Goal: Check status: Check status

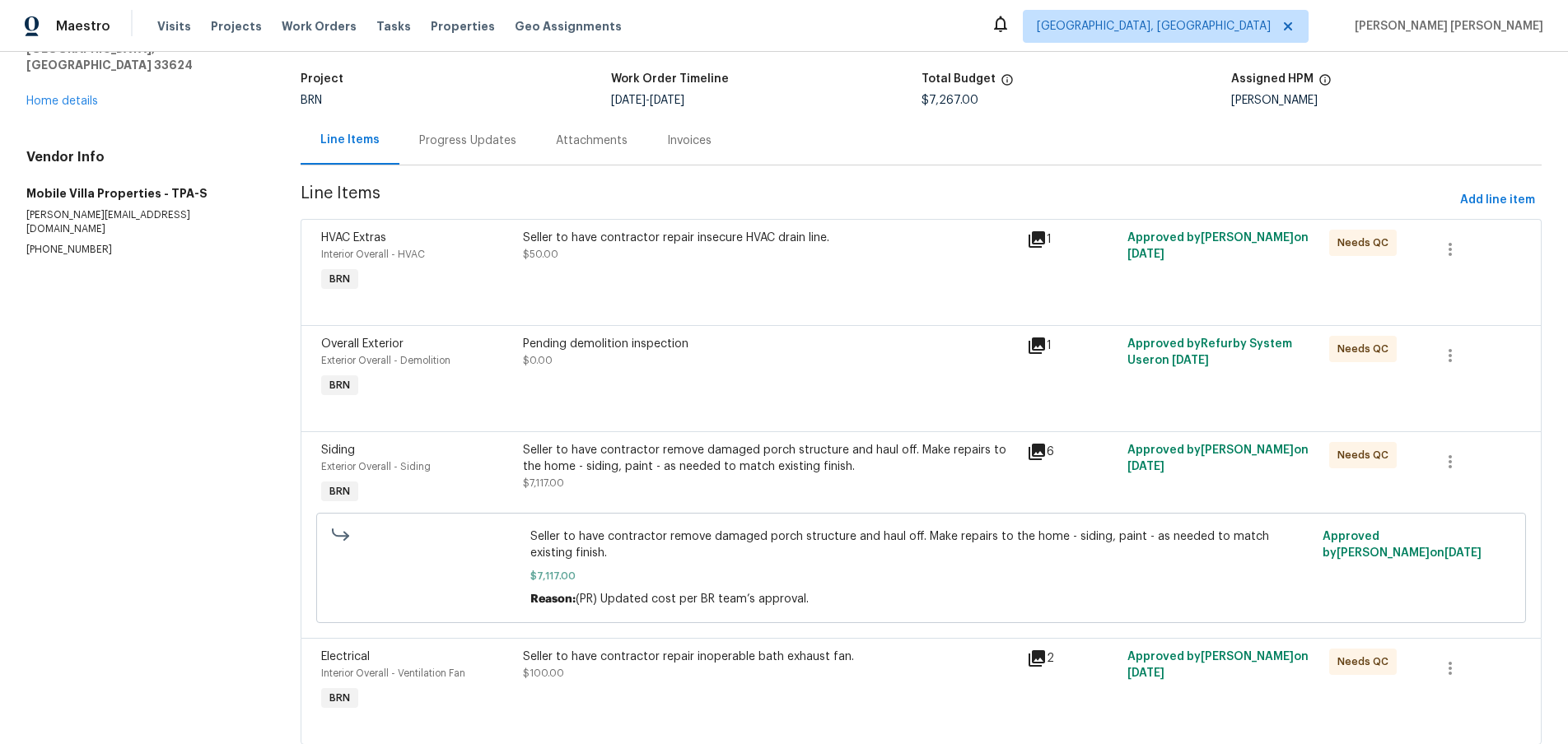
scroll to position [106, 0]
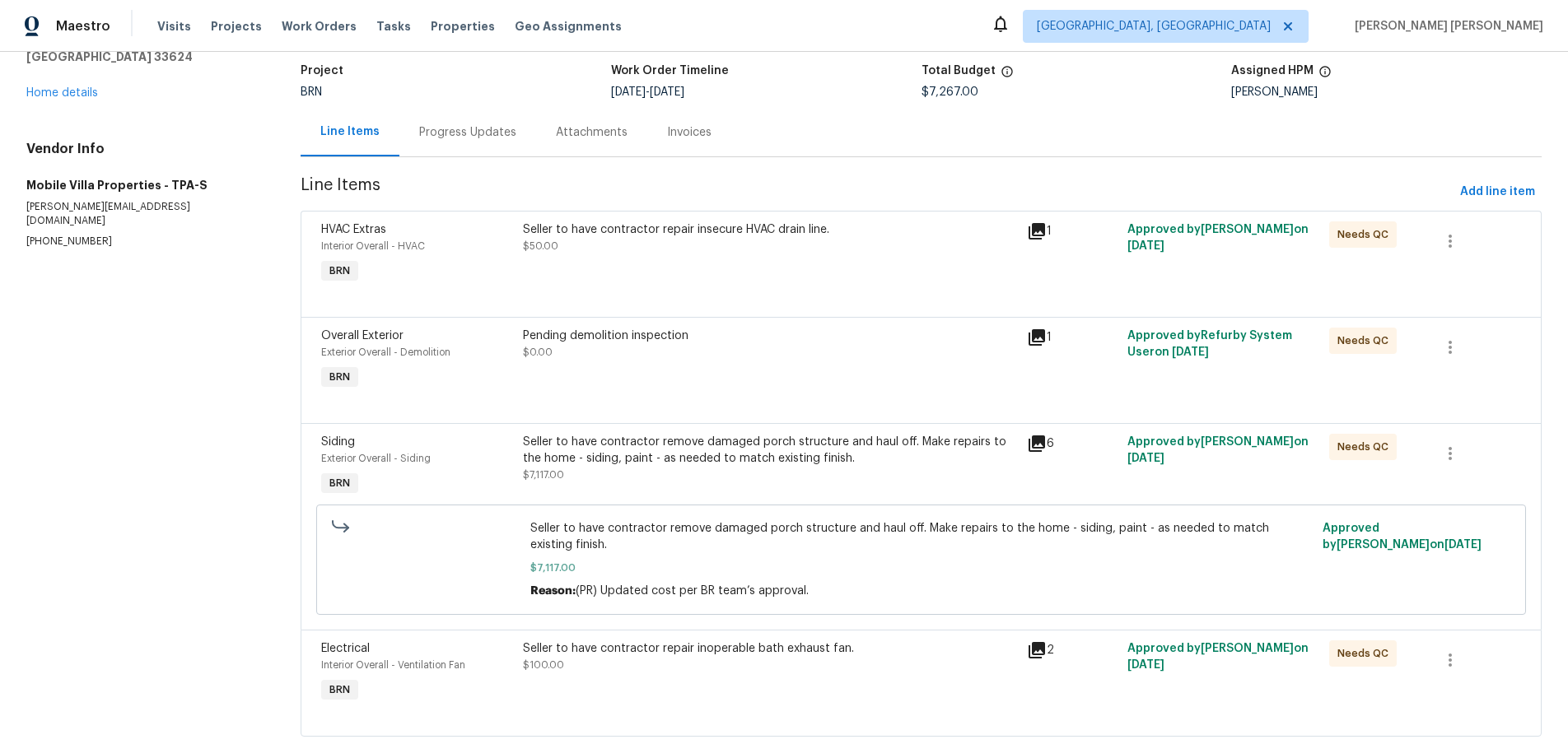
click at [1040, 444] on icon at bounding box center [1037, 444] width 16 height 16
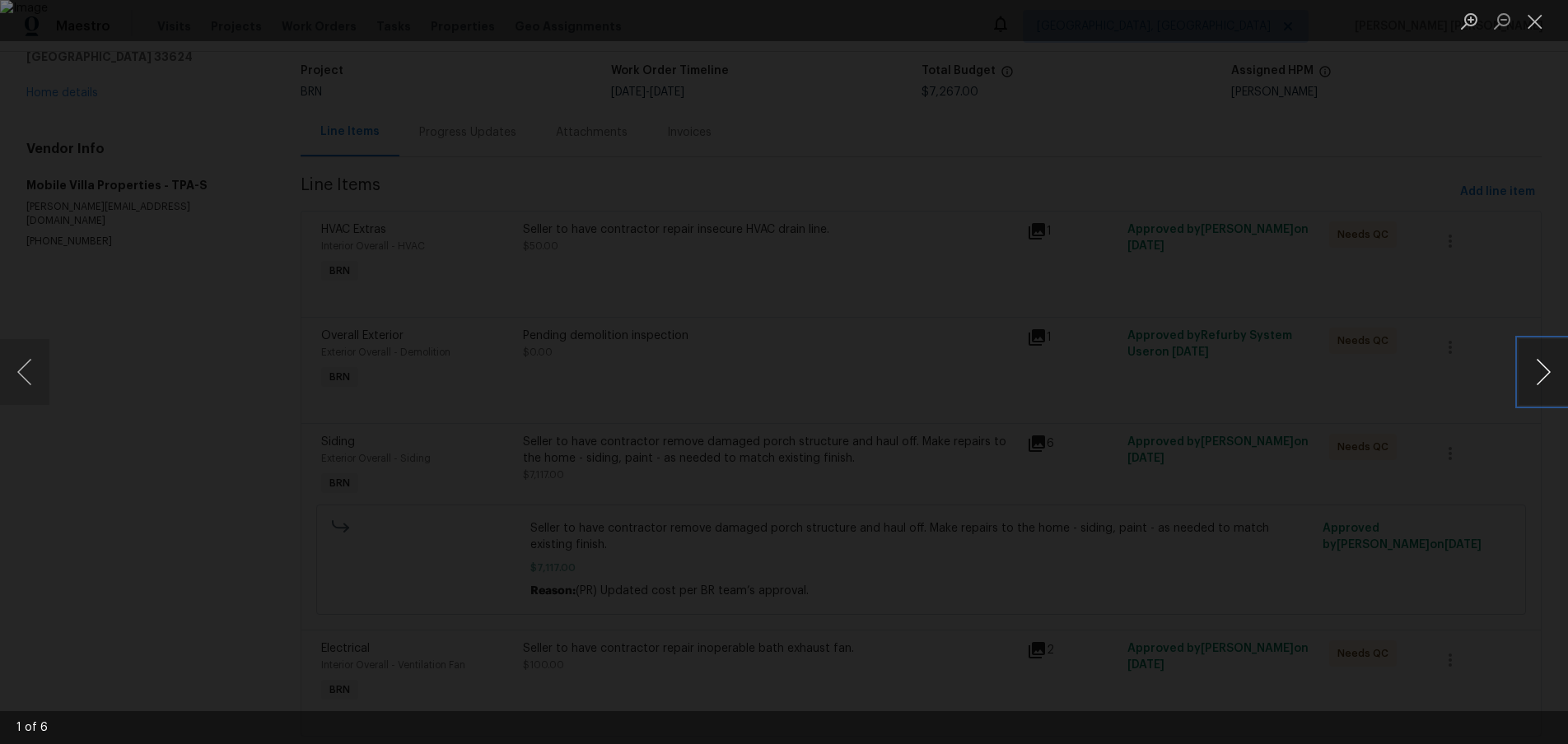
click at [1535, 380] on button "Next image" at bounding box center [1543, 372] width 50 height 66
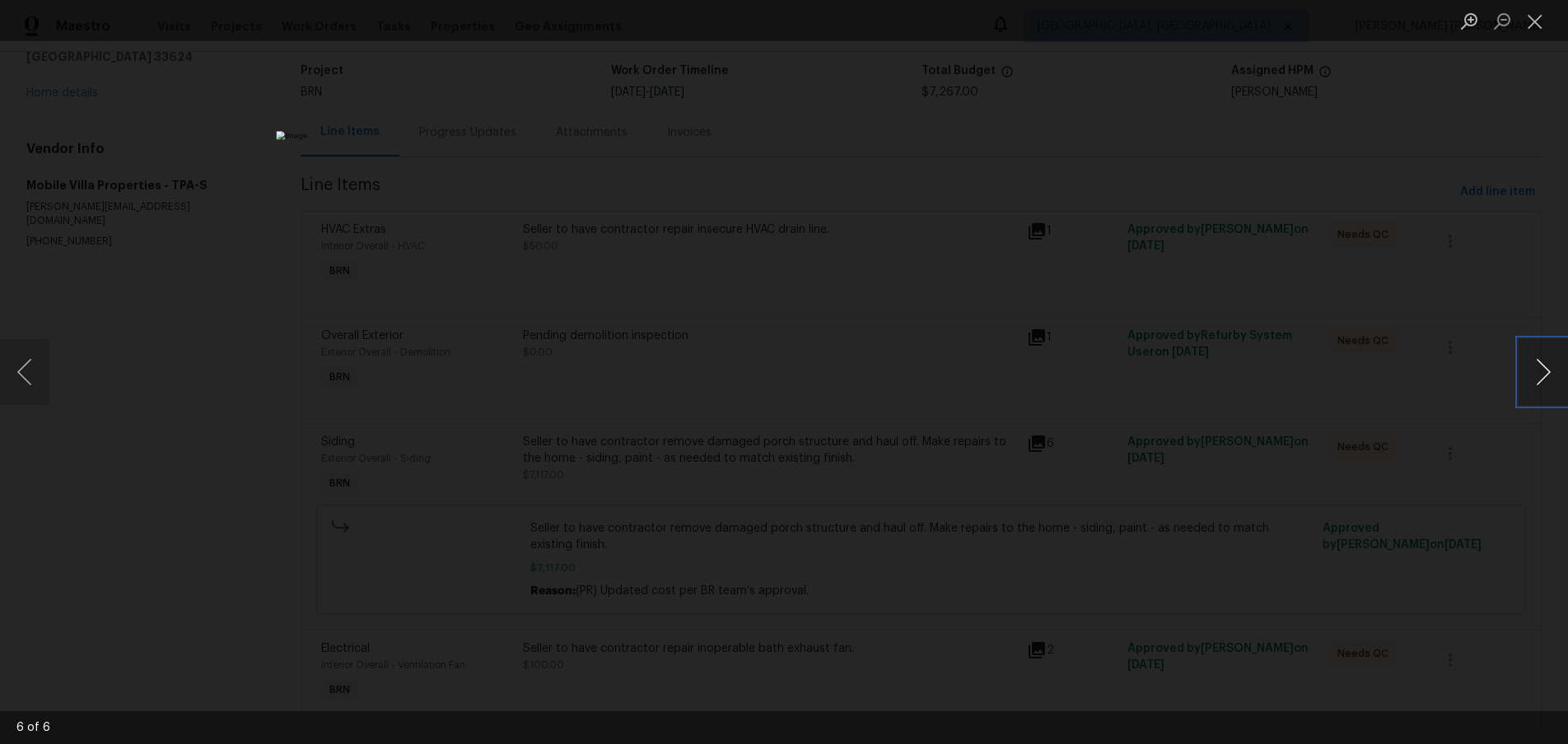
click at [1535, 380] on button "Next image" at bounding box center [1543, 372] width 50 height 66
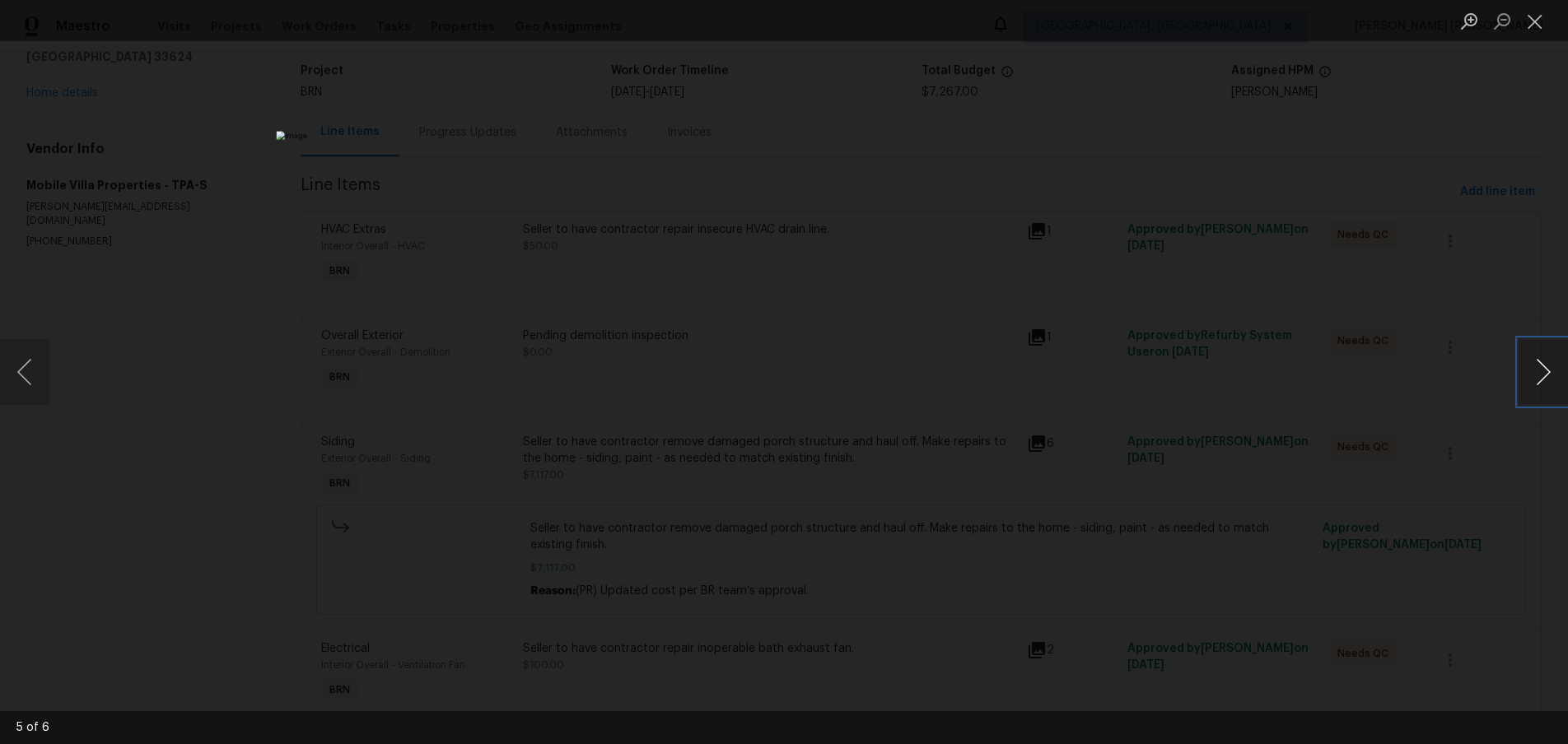
click at [1535, 380] on button "Next image" at bounding box center [1543, 372] width 50 height 66
click at [1528, 369] on button "Next image" at bounding box center [1543, 372] width 50 height 66
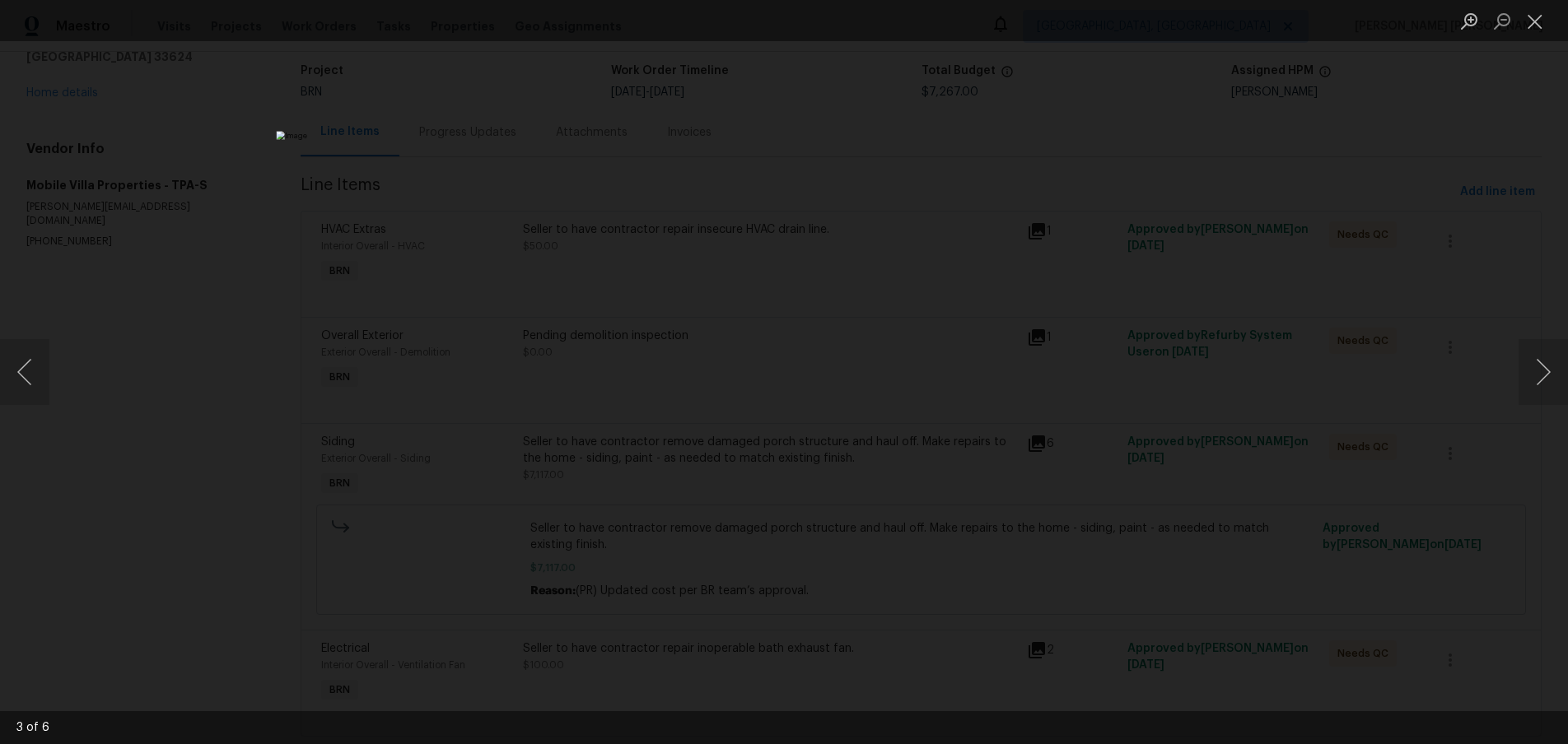
click at [1388, 478] on div "Lightbox" at bounding box center [784, 372] width 1568 height 744
click at [1385, 478] on div "Lightbox" at bounding box center [784, 372] width 1568 height 744
